Goal: Use online tool/utility: Utilize a website feature to perform a specific function

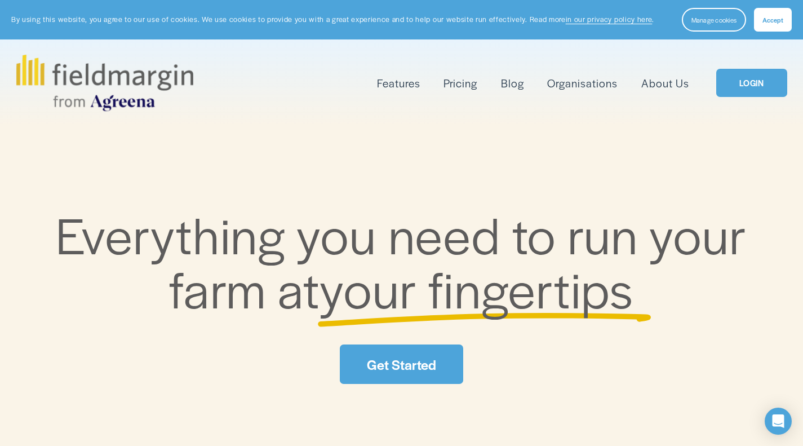
click at [749, 83] on link "LOGIN" at bounding box center [752, 83] width 70 height 29
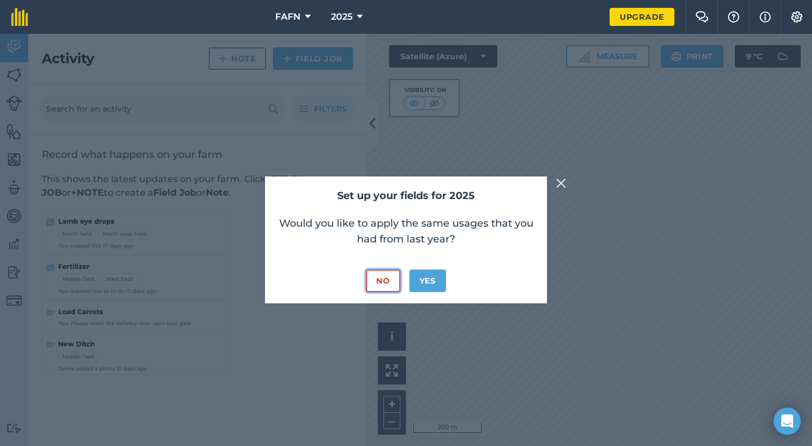
click at [391, 279] on button "No" at bounding box center [383, 280] width 34 height 23
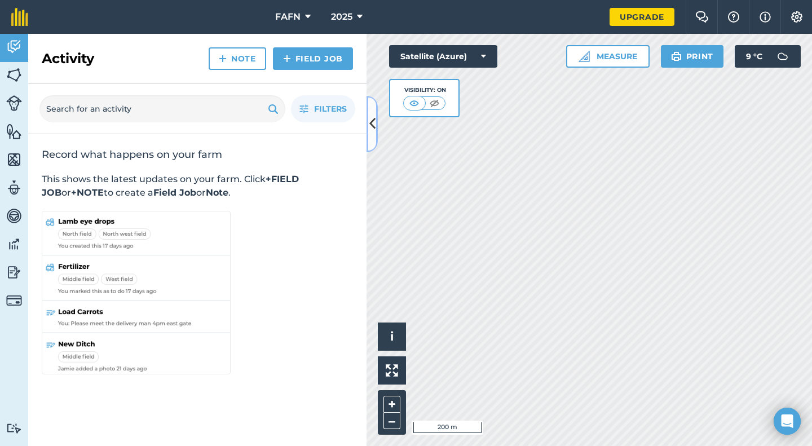
click at [371, 127] on icon at bounding box center [372, 124] width 6 height 20
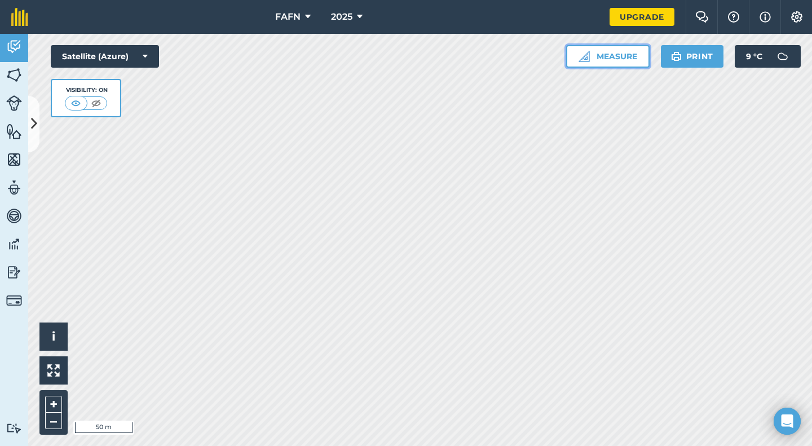
click at [611, 57] on button "Measure" at bounding box center [607, 56] width 83 height 23
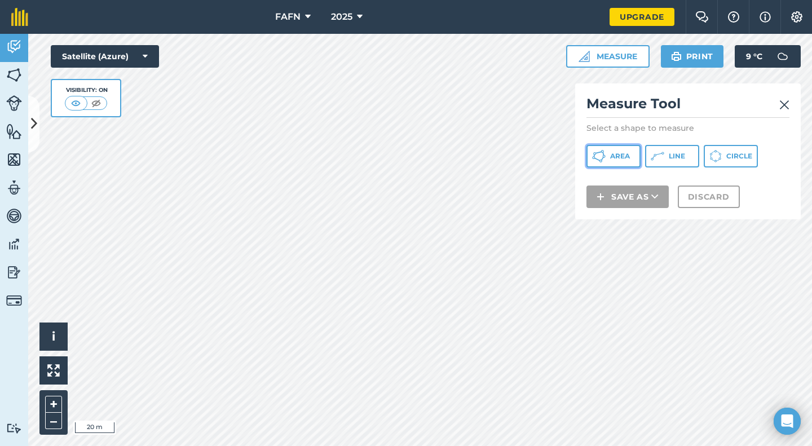
click at [639, 157] on button "Area" at bounding box center [613, 156] width 54 height 23
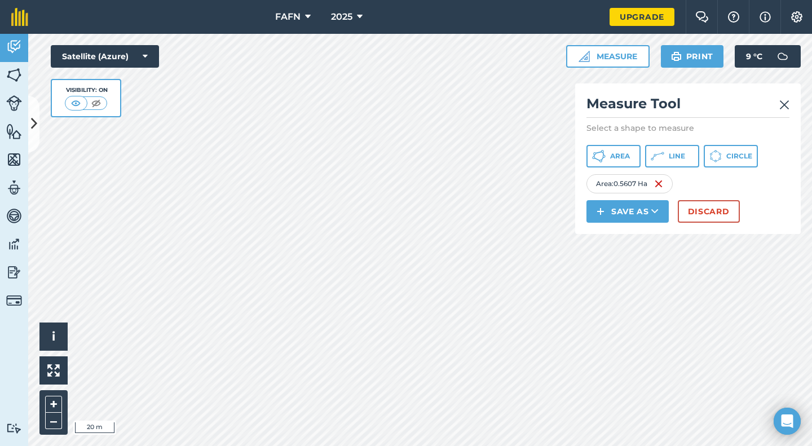
click at [785, 98] on link at bounding box center [784, 104] width 10 height 18
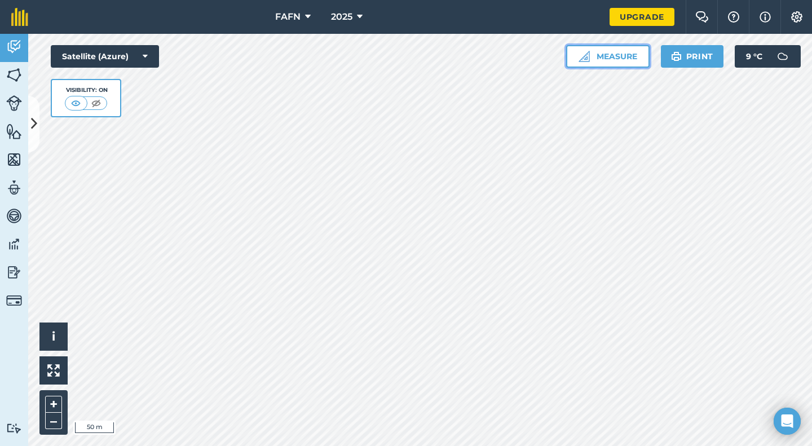
click at [620, 51] on button "Measure" at bounding box center [607, 56] width 83 height 23
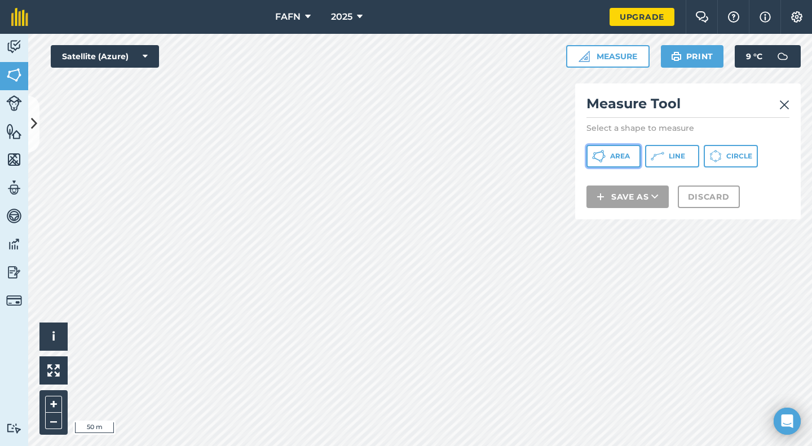
click at [616, 158] on span "Area" at bounding box center [620, 156] width 20 height 9
click at [784, 107] on img at bounding box center [784, 105] width 10 height 14
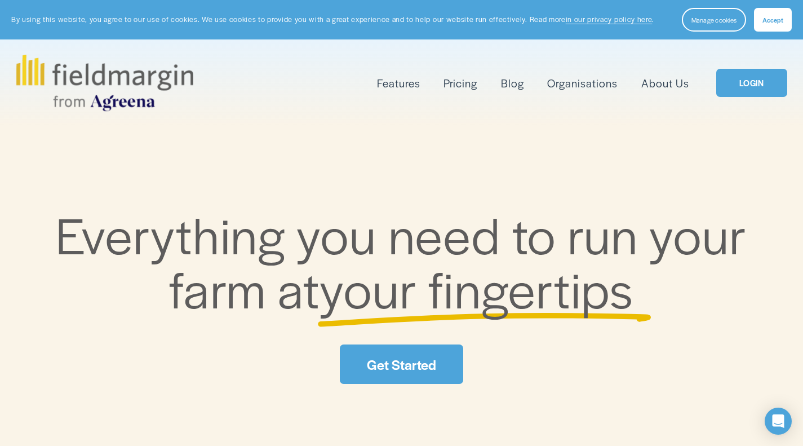
click at [754, 76] on link "LOGIN" at bounding box center [752, 83] width 70 height 29
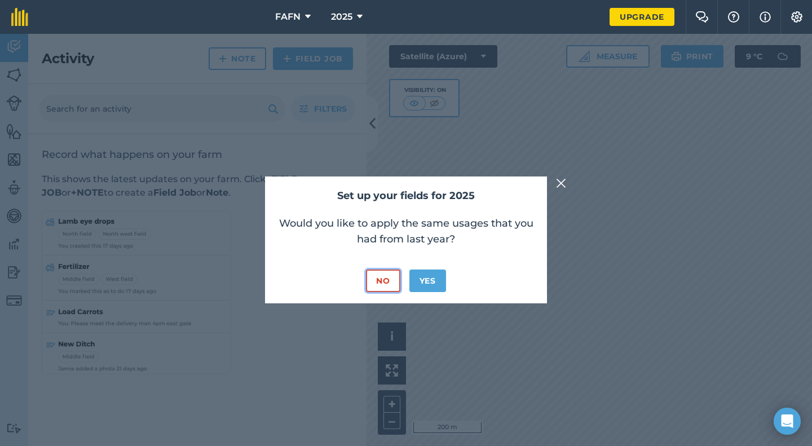
click at [373, 276] on button "No" at bounding box center [383, 280] width 34 height 23
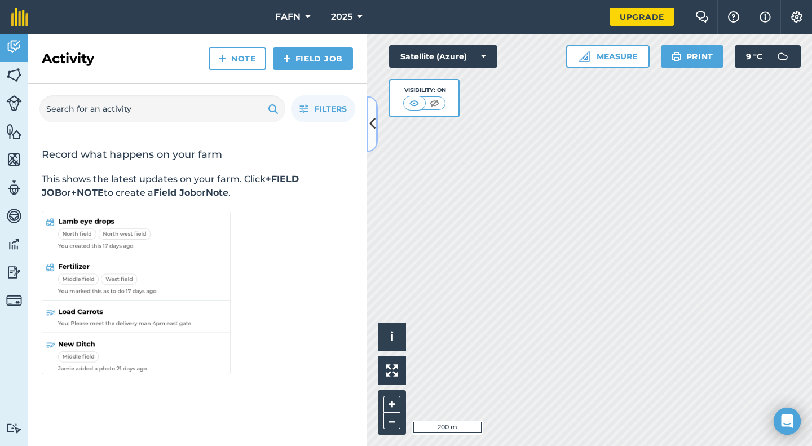
click at [372, 132] on icon at bounding box center [372, 124] width 6 height 20
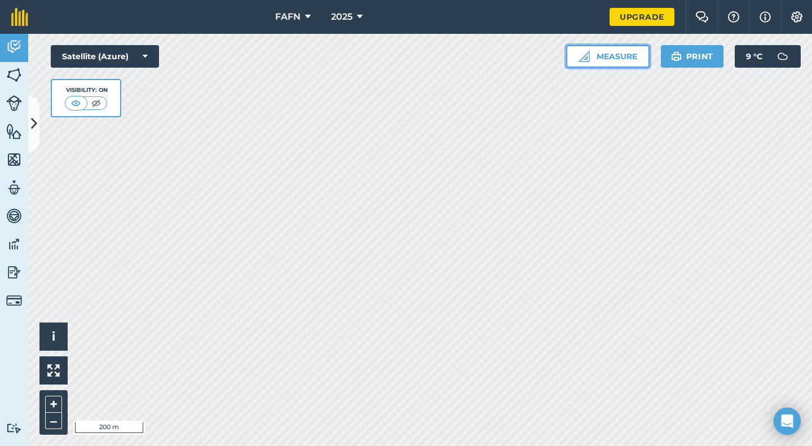
click at [616, 59] on button "Measure" at bounding box center [607, 56] width 83 height 23
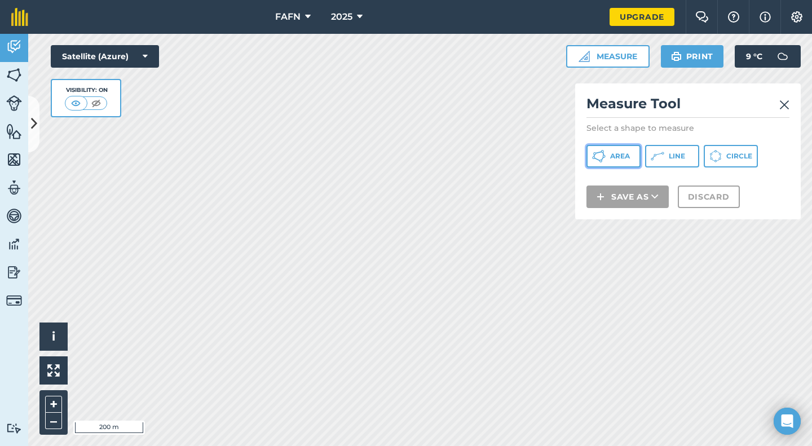
click at [611, 167] on button "Area" at bounding box center [613, 156] width 54 height 23
click at [612, 166] on button "Area" at bounding box center [613, 156] width 54 height 23
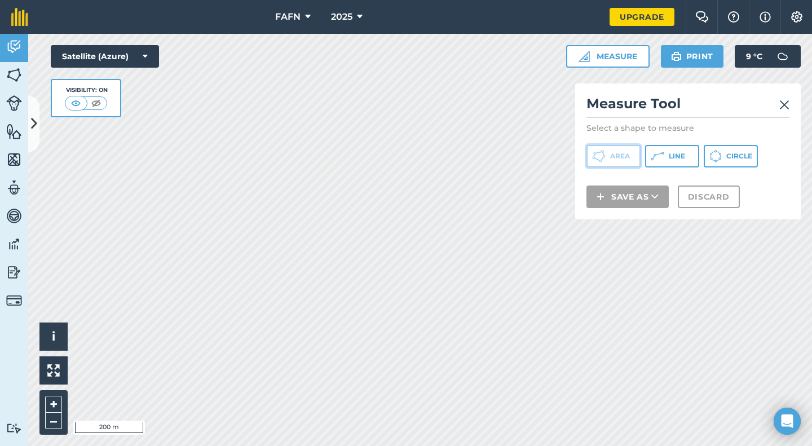
click at [610, 161] on button "Area" at bounding box center [613, 156] width 54 height 23
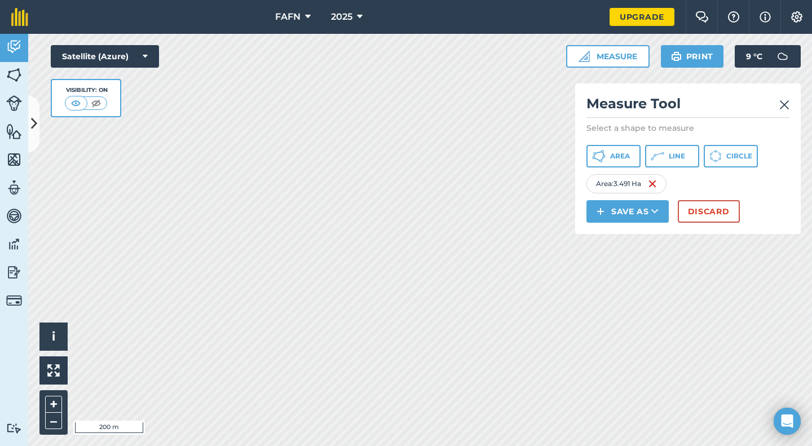
click at [784, 104] on img at bounding box center [784, 105] width 10 height 14
